Goal: Information Seeking & Learning: Find specific page/section

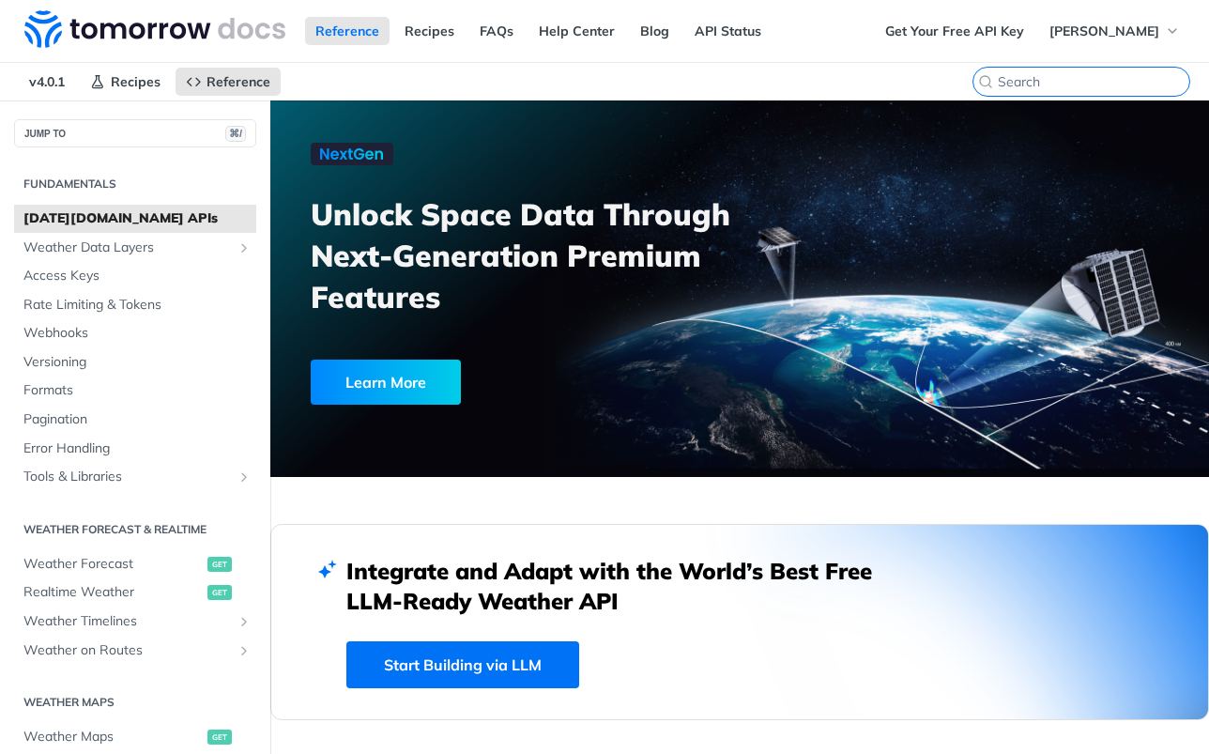
click at [1122, 81] on input "⌘K" at bounding box center [1094, 81] width 192 height 17
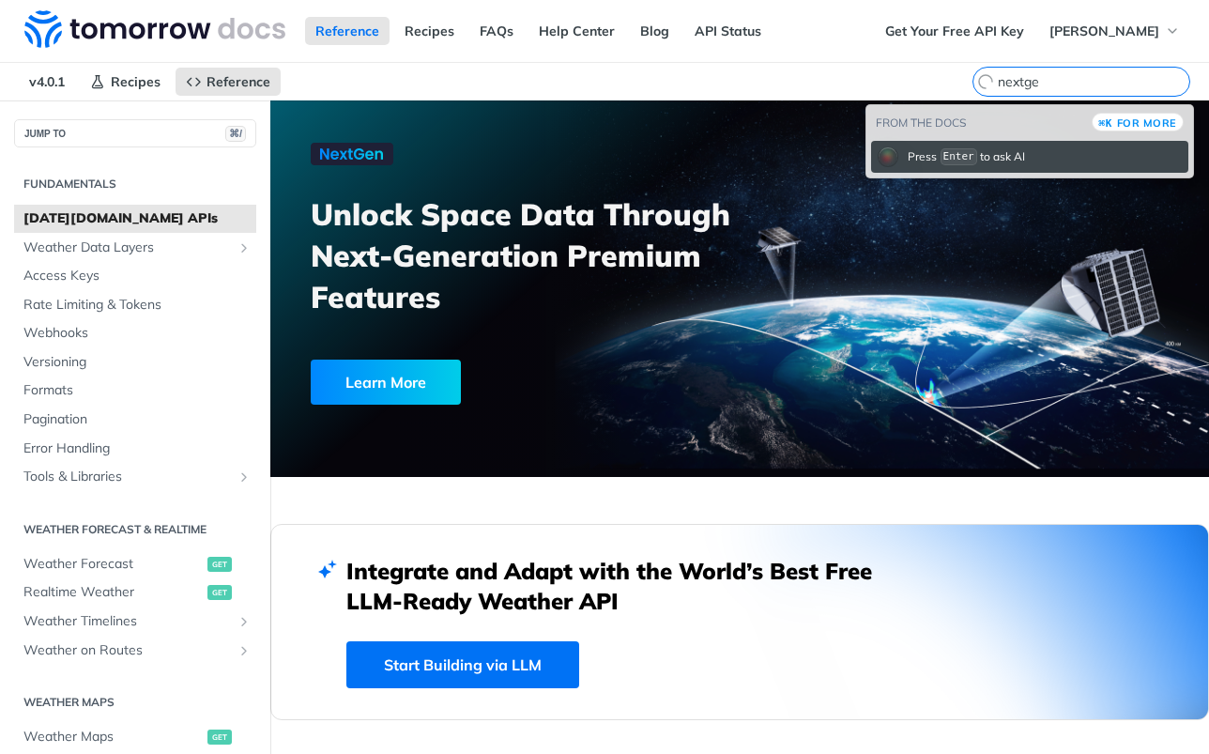
type input "nextgen"
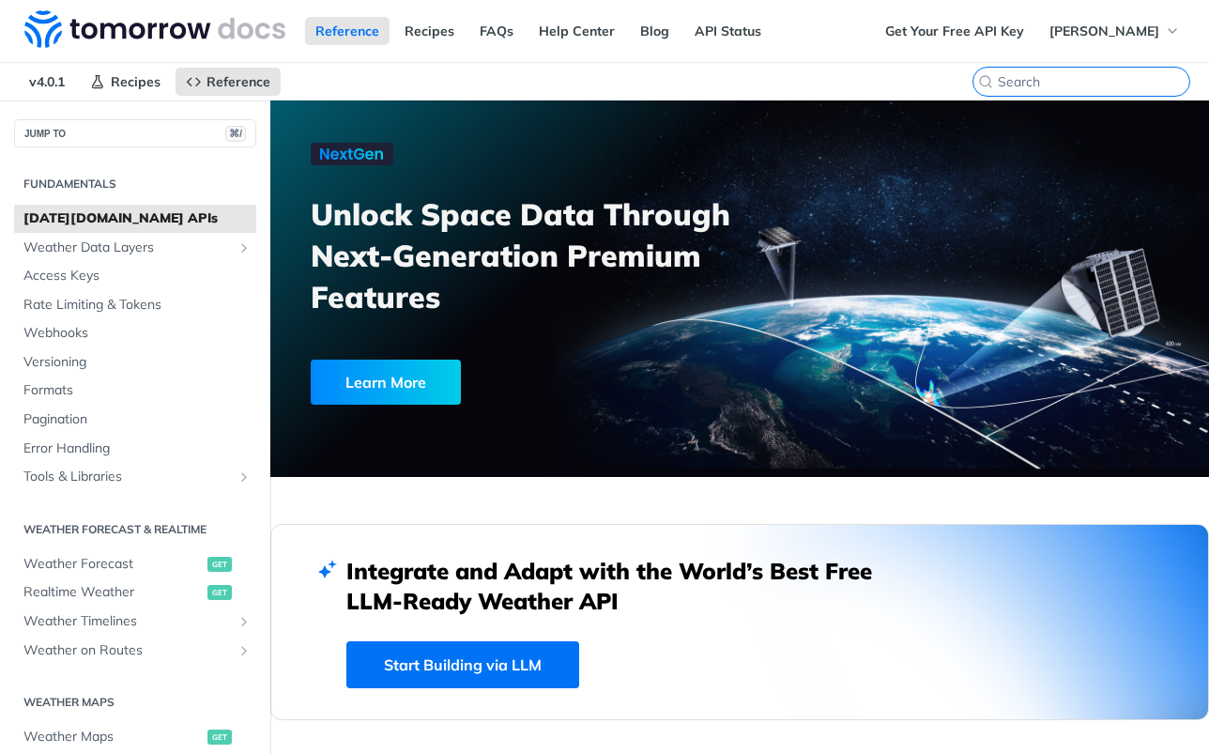
click at [1081, 78] on input "⌘K" at bounding box center [1094, 81] width 192 height 17
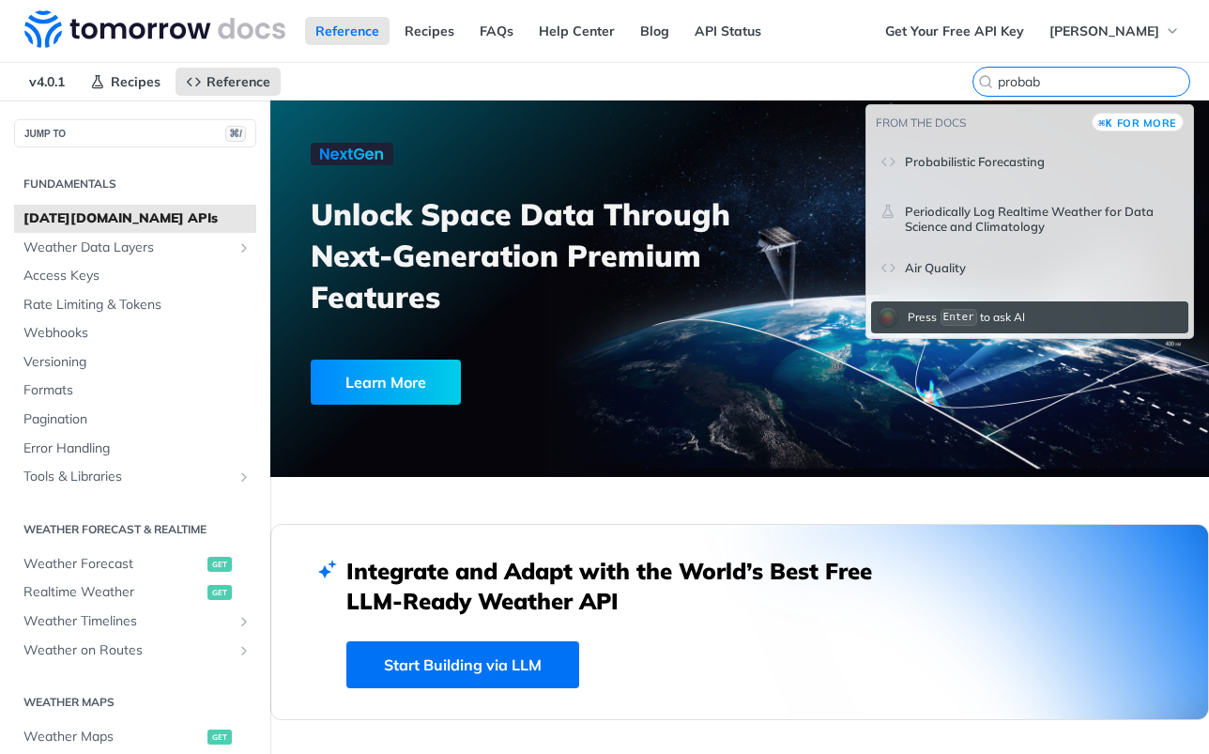
type input "probab"
click at [988, 159] on span "Probabilistic Forecasting" at bounding box center [975, 161] width 140 height 15
